Goal: Find specific page/section: Locate a particular part of the current website

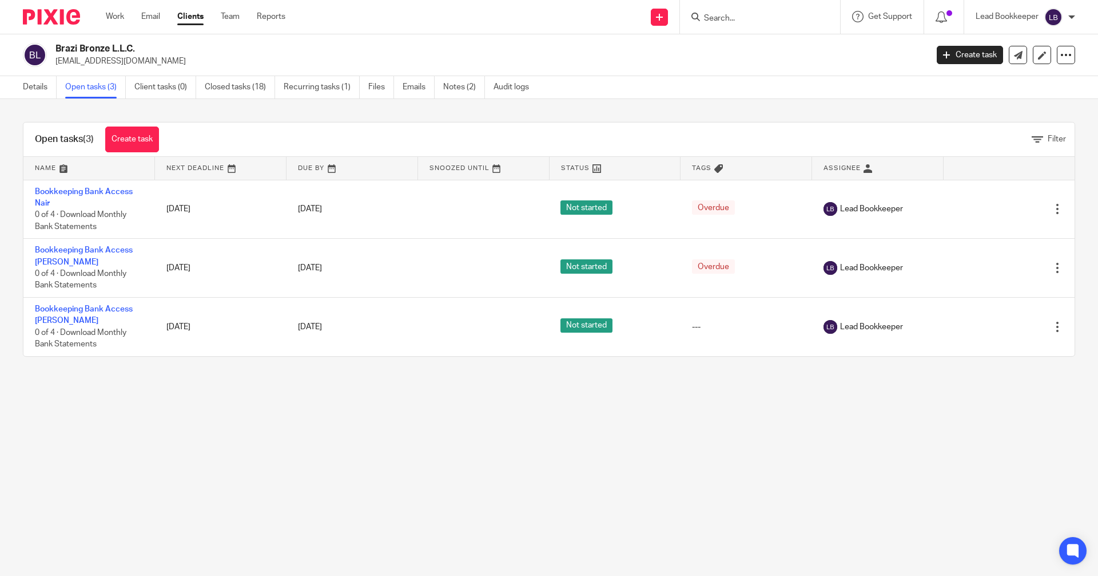
click at [703, 18] on input "Search" at bounding box center [754, 19] width 103 height 10
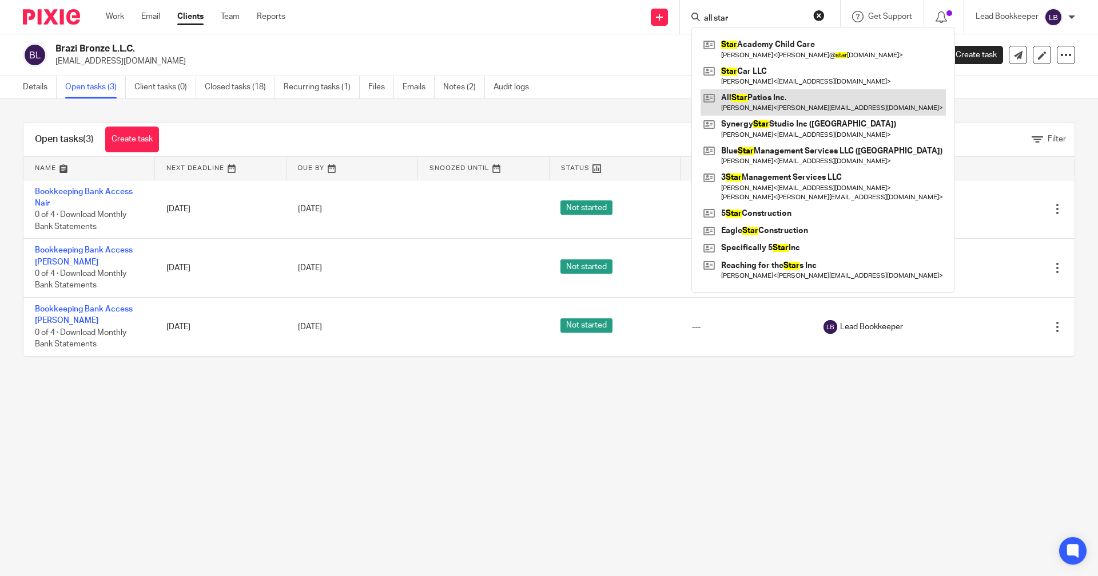
type input "all star"
click at [713, 96] on link at bounding box center [823, 102] width 245 height 26
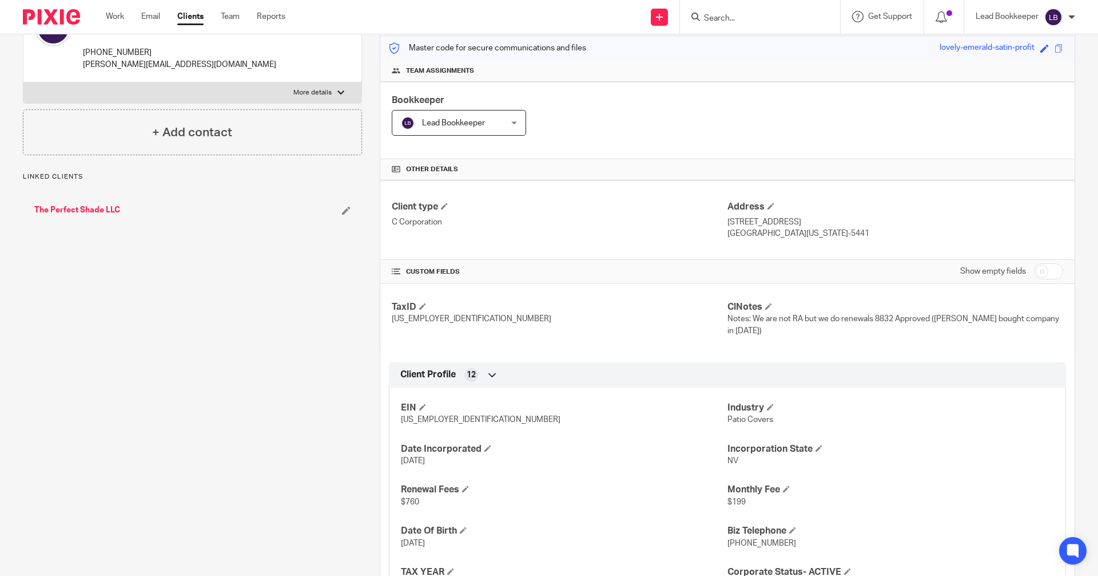
scroll to position [483, 0]
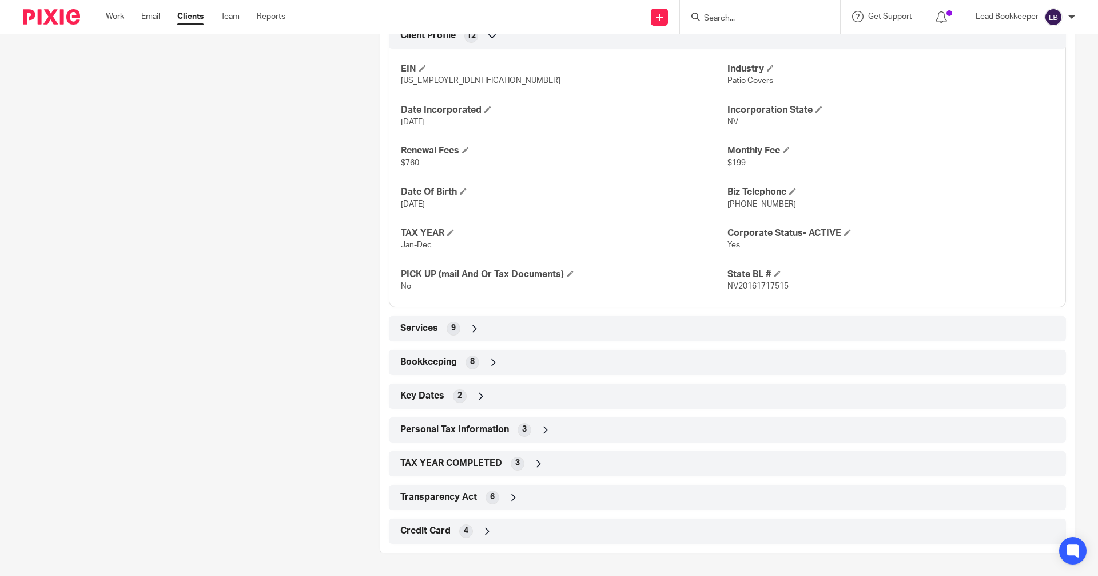
click at [489, 363] on icon at bounding box center [493, 361] width 11 height 11
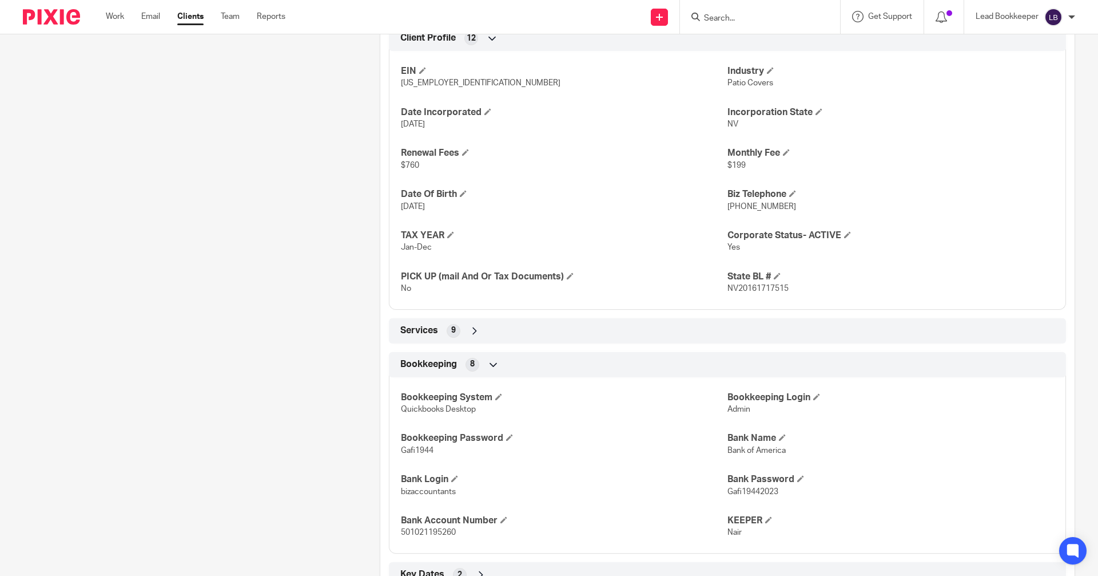
scroll to position [660, 0]
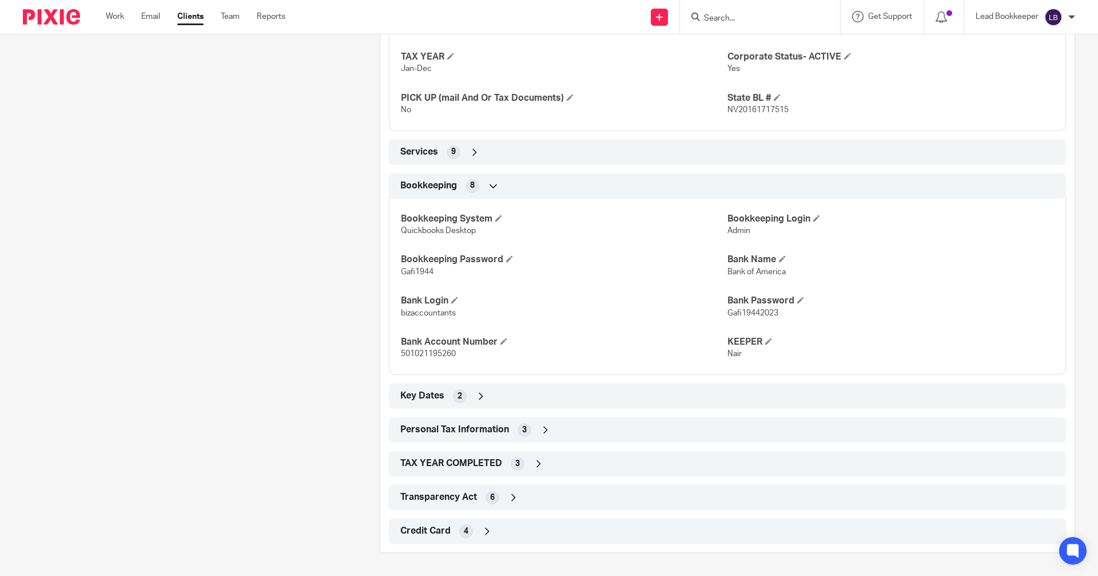
click at [455, 312] on p "bizaccountants" at bounding box center [564, 312] width 327 height 11
drag, startPoint x: 452, startPoint y: 312, endPoint x: 397, endPoint y: 313, distance: 54.9
click at [397, 313] on div "Bookkeeping System Quickbooks Desktop Bookkeeping Login Admin Bookkeeping Passw…" at bounding box center [727, 282] width 677 height 185
copy span "bizaccountants"
drag, startPoint x: 777, startPoint y: 313, endPoint x: 721, endPoint y: 313, distance: 55.5
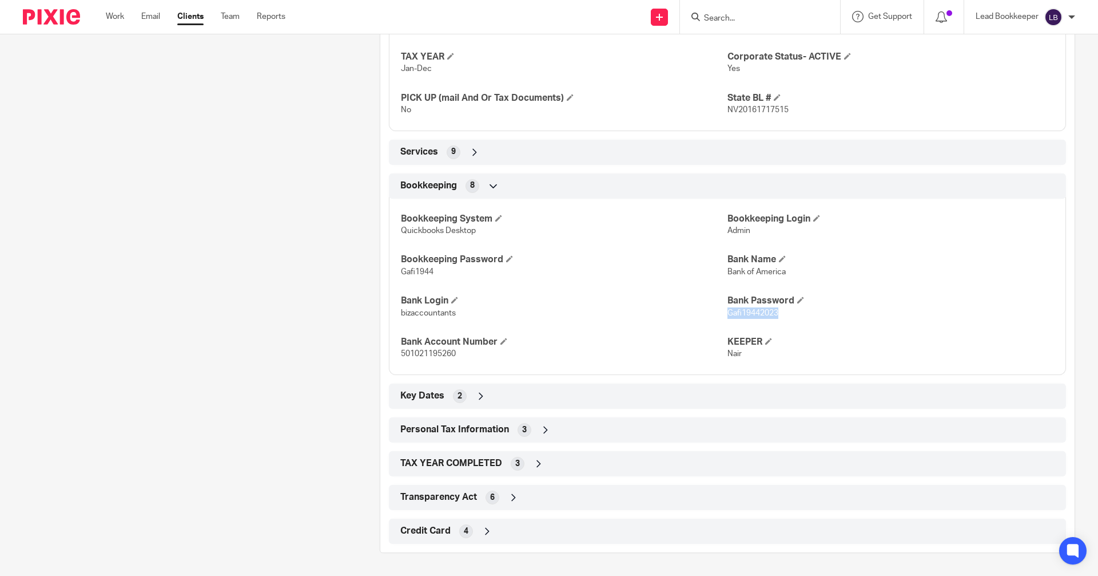
click at [728, 313] on p "Gafi19442023" at bounding box center [891, 312] width 327 height 11
copy span "Gafi19442023"
click at [537, 463] on icon at bounding box center [538, 463] width 11 height 11
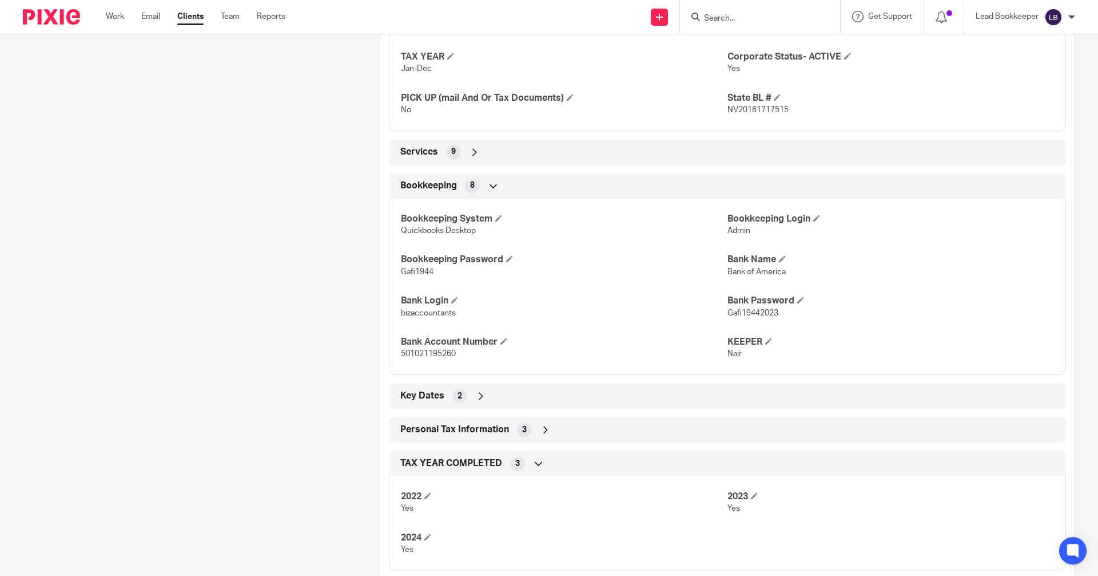
scroll to position [202, 0]
